Goal: Communication & Community: Connect with others

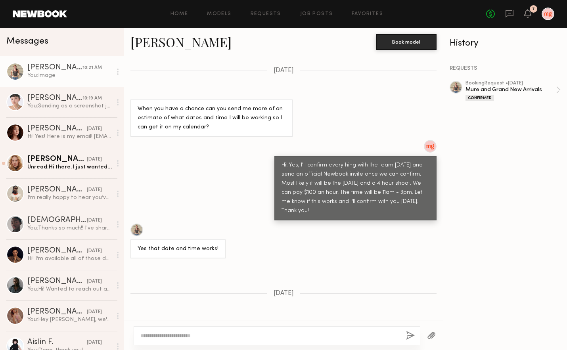
scroll to position [918, 0]
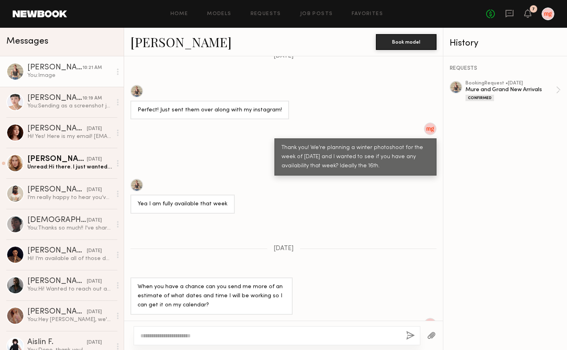
scroll to position [918, 0]
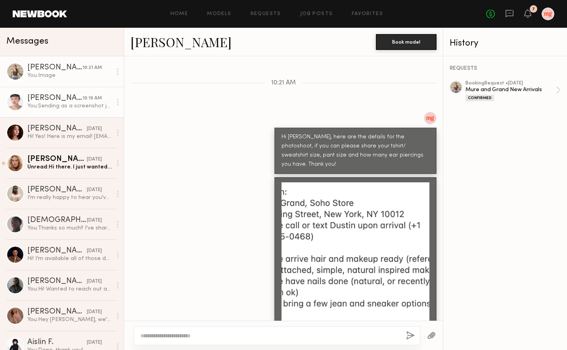
click at [91, 95] on div "10:19 AM" at bounding box center [91, 99] width 19 height 8
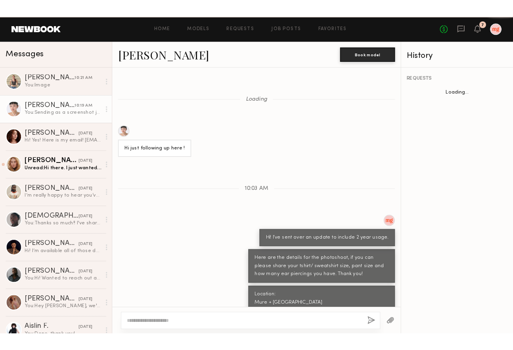
scroll to position [736, 0]
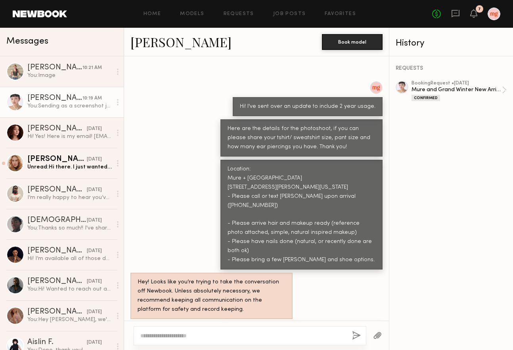
scroll to position [1332, 0]
